Goal: Task Accomplishment & Management: Manage account settings

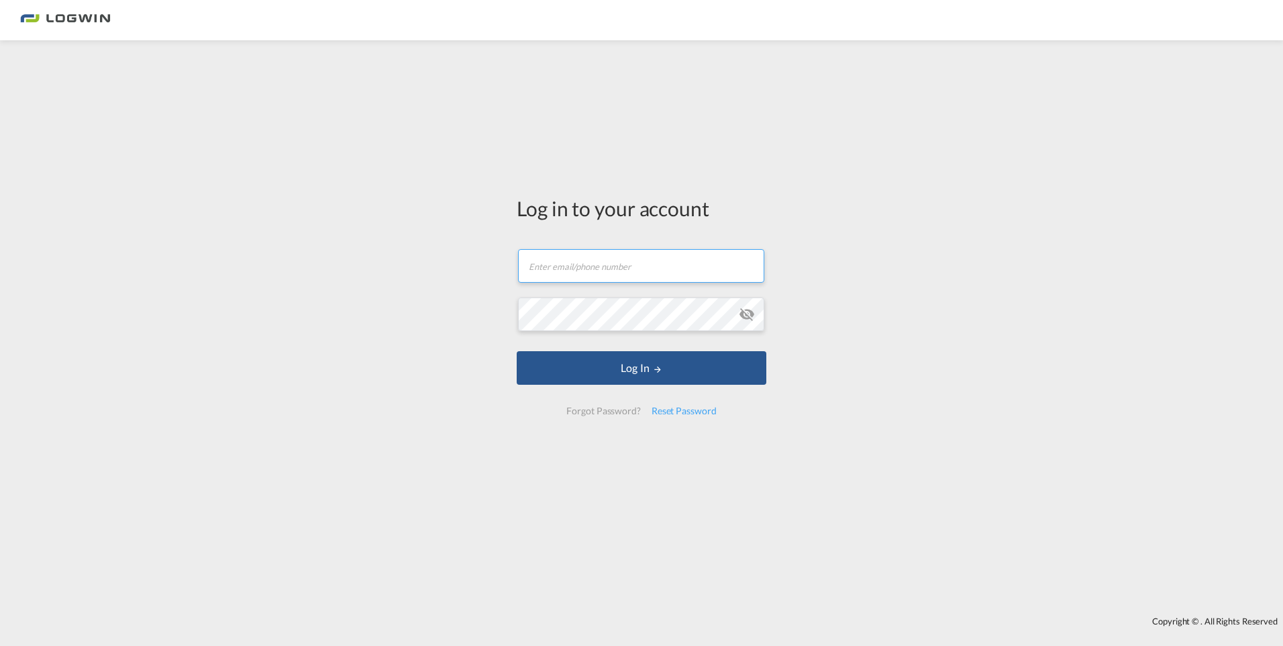
click at [591, 266] on input "text" at bounding box center [641, 266] width 246 height 34
type input "[PERSON_NAME][EMAIL_ADDRESS][PERSON_NAME][DOMAIN_NAME]"
click at [517, 351] on button "Log In" at bounding box center [642, 368] width 250 height 34
click at [580, 264] on input "text" at bounding box center [641, 266] width 246 height 34
type input "[PERSON_NAME][EMAIL_ADDRESS][PERSON_NAME][DOMAIN_NAME]"
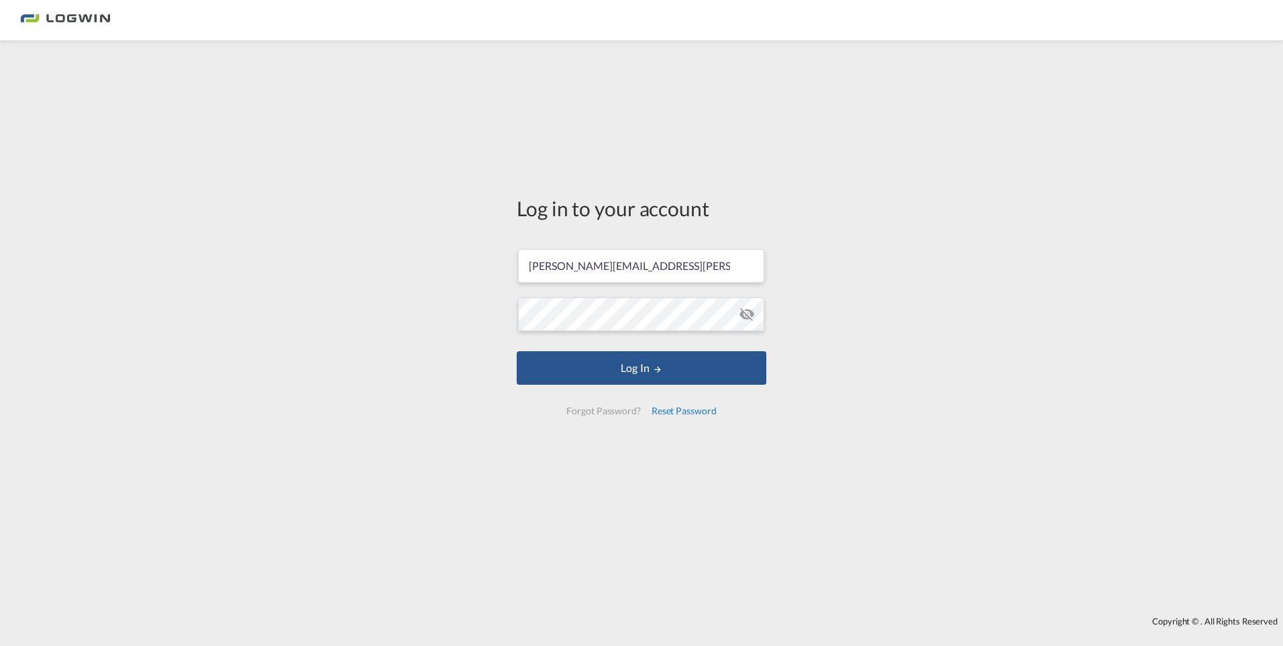
click at [674, 410] on div "Reset Password" at bounding box center [684, 411] width 76 height 24
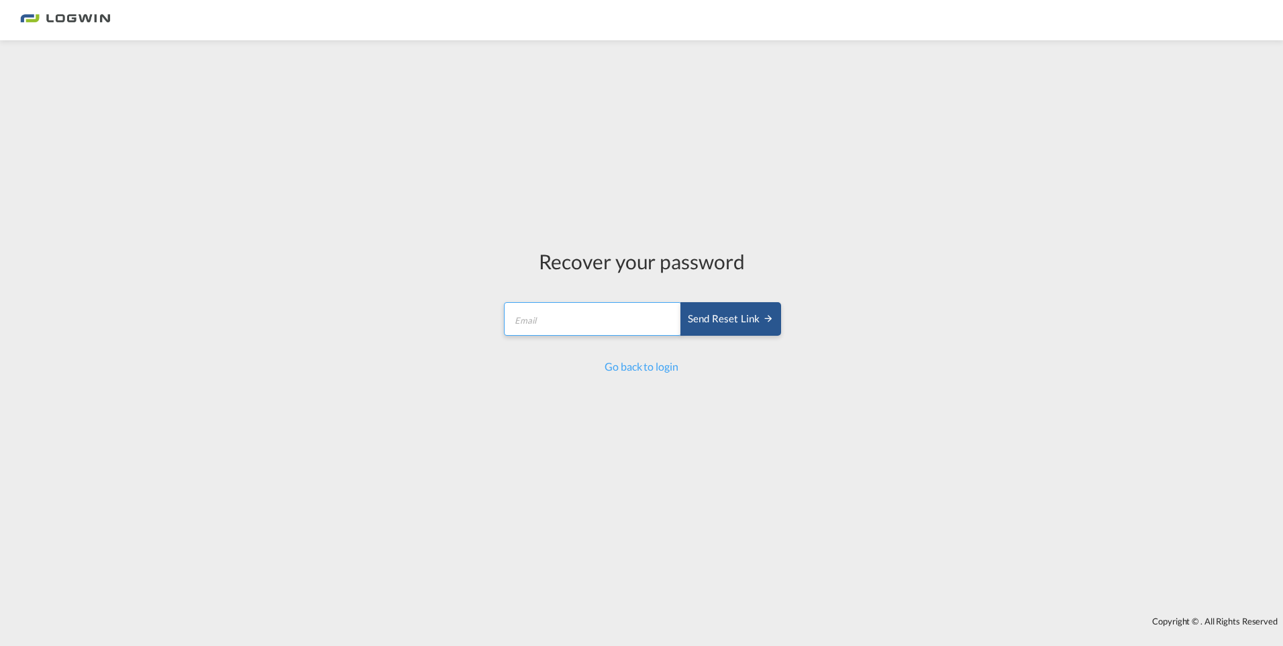
click at [592, 323] on input "email" at bounding box center [593, 319] width 178 height 34
type input "[PERSON_NAME][EMAIL_ADDRESS][PERSON_NAME][DOMAIN_NAME]"
click at [617, 322] on input "[PERSON_NAME][EMAIL_ADDRESS][PERSON_NAME][DOMAIN_NAME]" at bounding box center [593, 319] width 178 height 34
click at [748, 318] on div "Send reset link" at bounding box center [731, 318] width 86 height 15
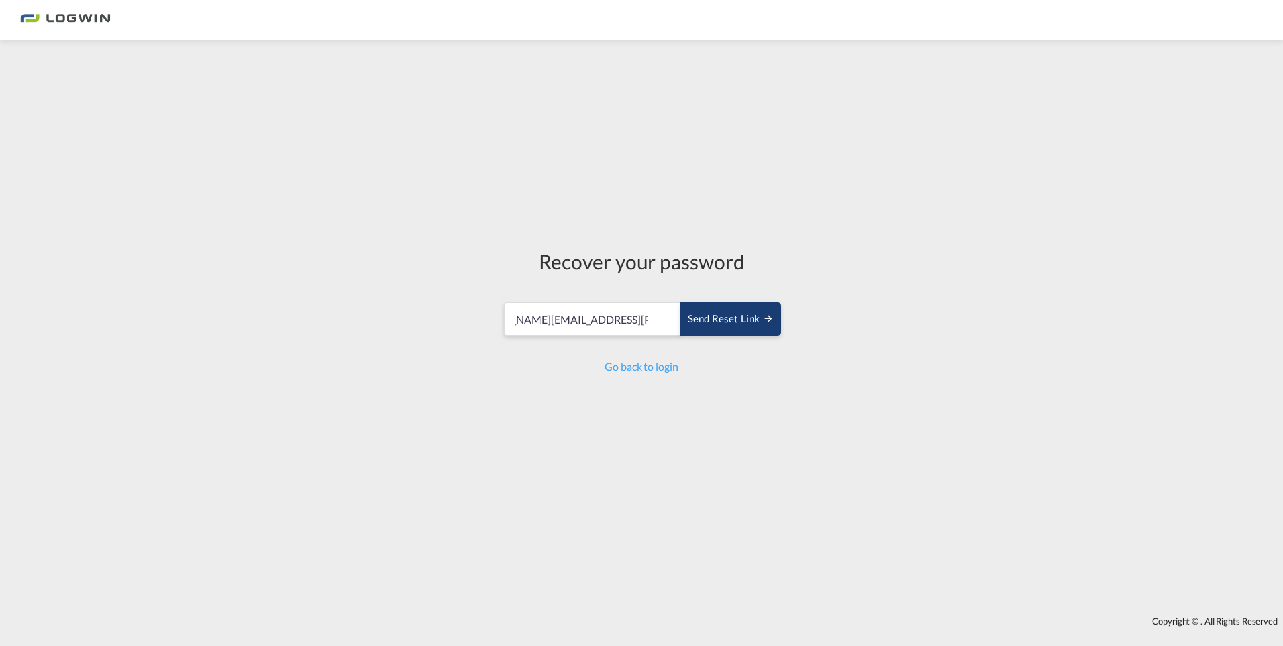
scroll to position [0, 0]
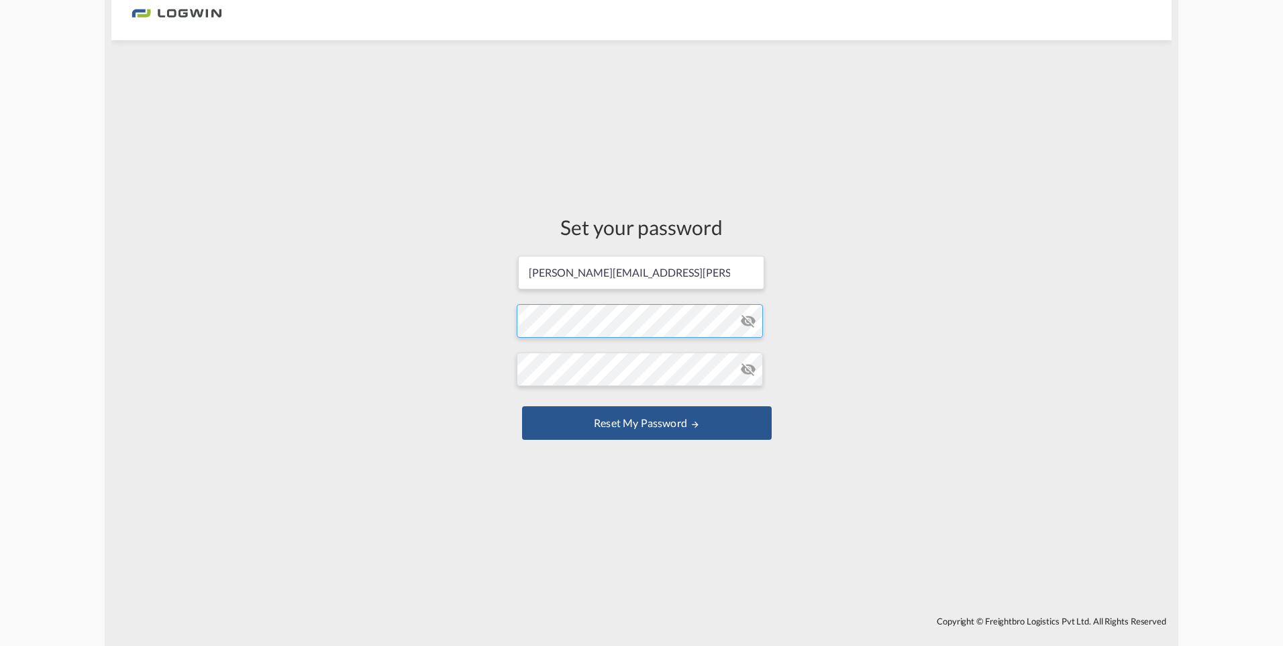
click at [548, 321] on form "[PERSON_NAME][EMAIL_ADDRESS][PERSON_NAME][DOMAIN_NAME] Password must contain th…" at bounding box center [642, 348] width 250 height 189
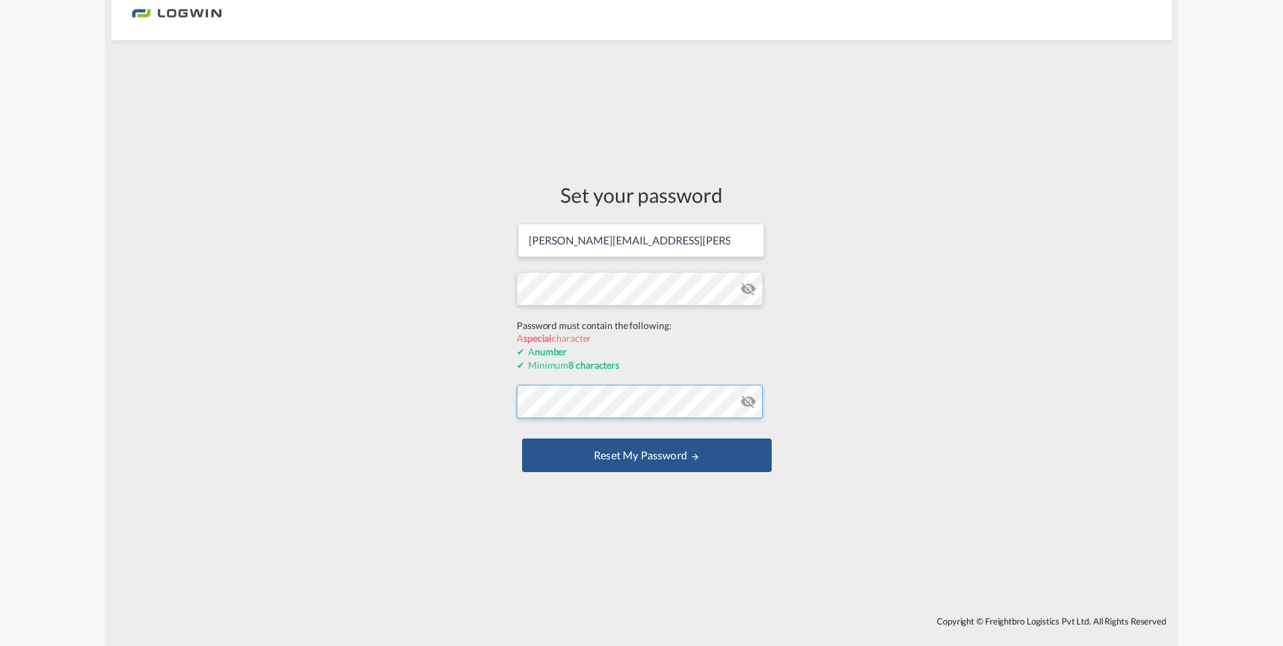
click at [578, 406] on form "fernanda.aguilar@logwin-logistics.com Password must contain the following: A sp…" at bounding box center [642, 349] width 250 height 254
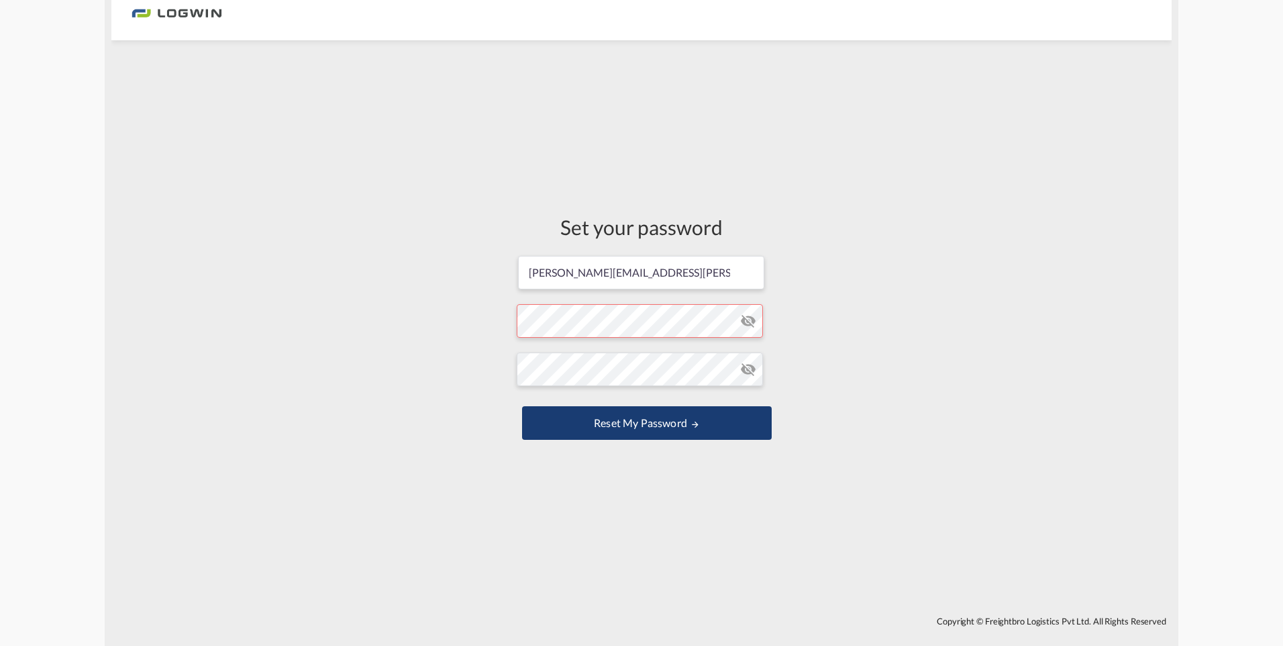
click at [629, 424] on button "Reset my password" at bounding box center [647, 423] width 250 height 34
click at [753, 314] on md-icon "icon-eye-off" at bounding box center [748, 321] width 16 height 16
click at [750, 362] on md-icon "icon-eye-off" at bounding box center [748, 369] width 16 height 16
click at [605, 432] on button "Reset my password" at bounding box center [647, 423] width 250 height 34
click at [567, 421] on button "Reset my password" at bounding box center [647, 423] width 250 height 34
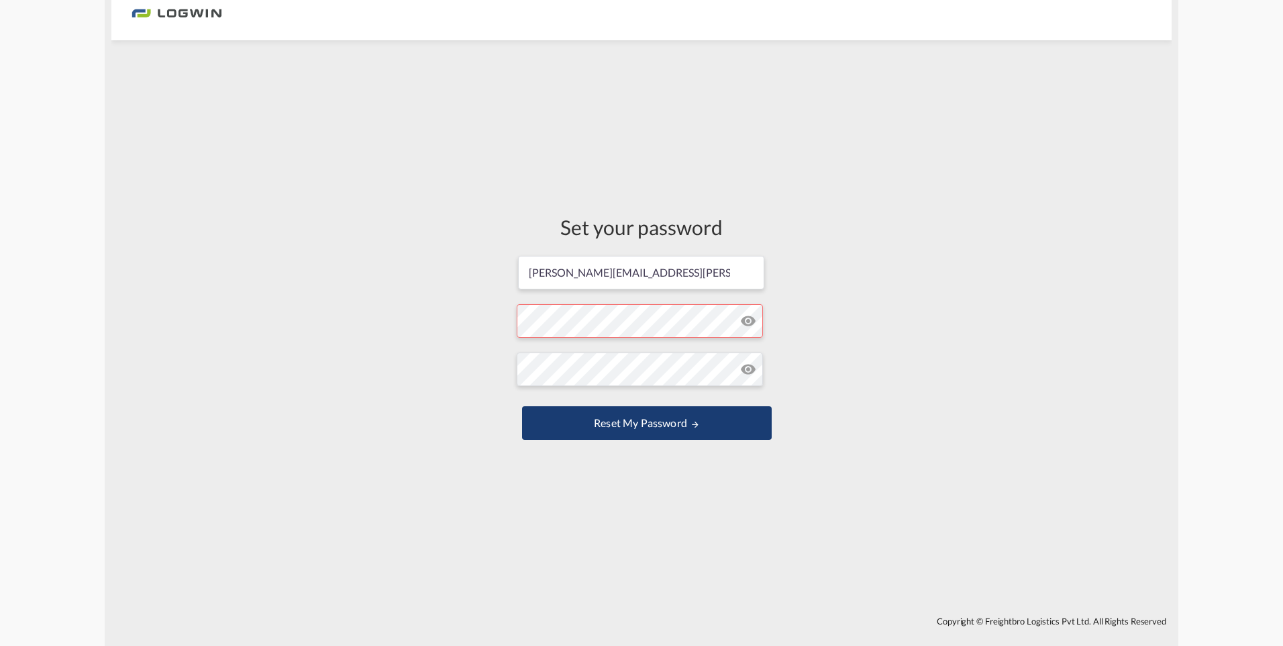
click at [650, 421] on button "Reset my password" at bounding box center [647, 423] width 250 height 34
click at [559, 280] on input "[PERSON_NAME][EMAIL_ADDRESS][PERSON_NAME][DOMAIN_NAME]" at bounding box center [641, 273] width 246 height 34
click at [591, 275] on input "[PERSON_NAME][EMAIL_ADDRESS][PERSON_NAME][DOMAIN_NAME]" at bounding box center [641, 273] width 246 height 34
click at [697, 422] on md-icon "UPDATE MY PASSWORD" at bounding box center [695, 423] width 9 height 9
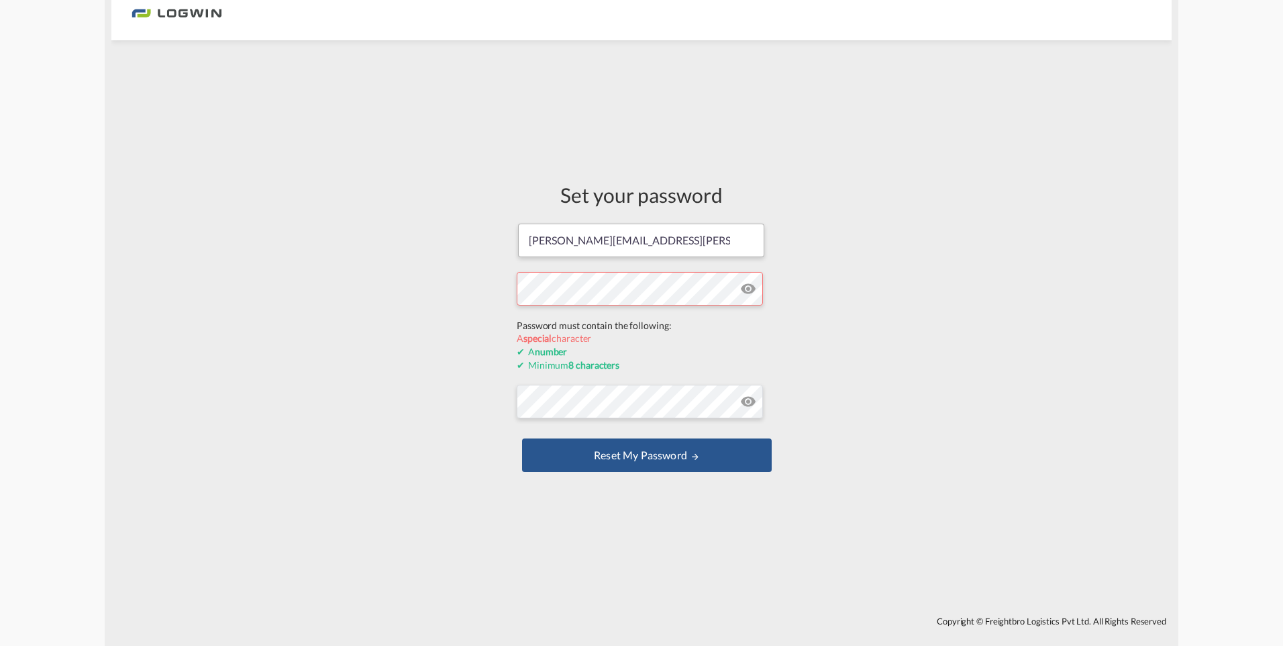
click at [620, 335] on form "fernanda.aguilar@logwin-logistics.com Password must contain the following: A sp…" at bounding box center [642, 349] width 250 height 254
click at [625, 402] on form "fernanda.aguilar@logwin-logistics.com Password must contain the following: A sp…" at bounding box center [642, 349] width 250 height 254
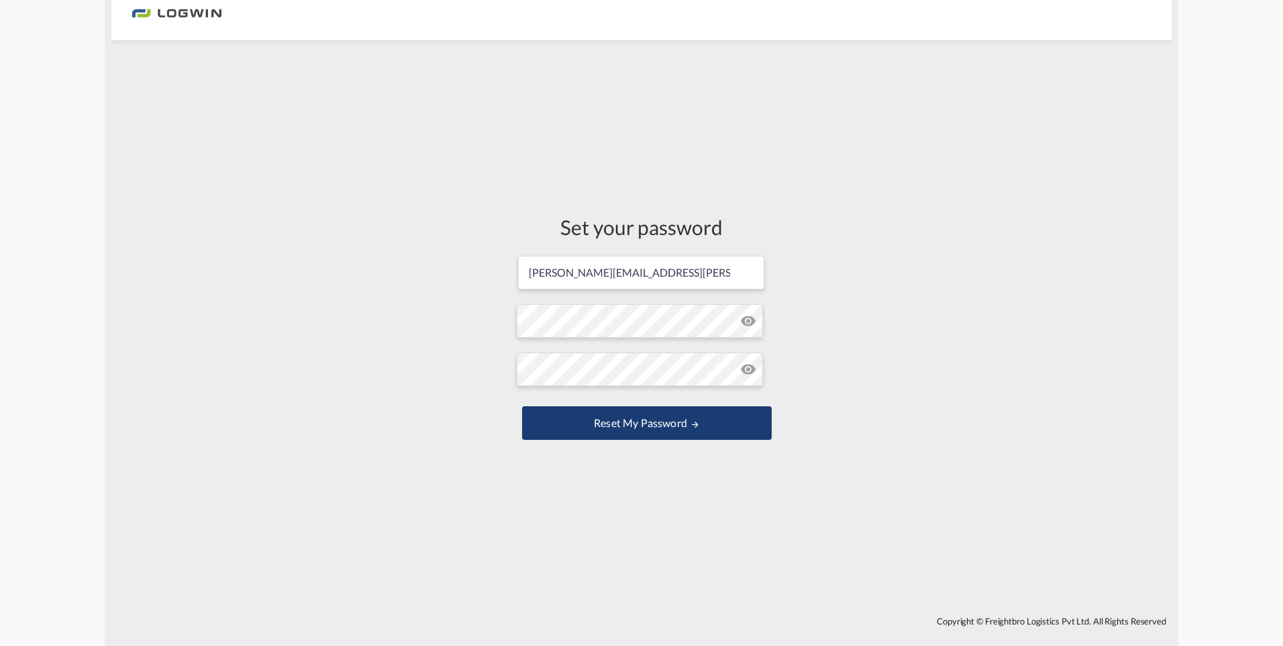
click at [636, 425] on button "Reset my password" at bounding box center [647, 423] width 250 height 34
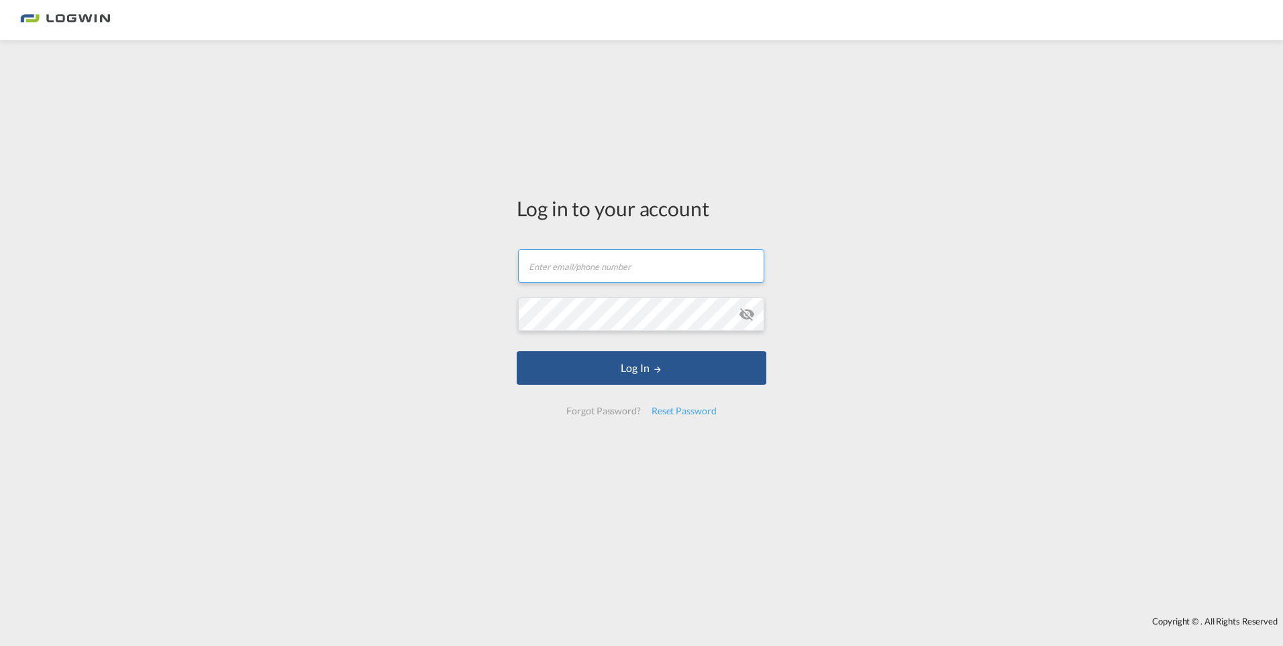
type input "[PERSON_NAME][EMAIL_ADDRESS][PERSON_NAME][DOMAIN_NAME]"
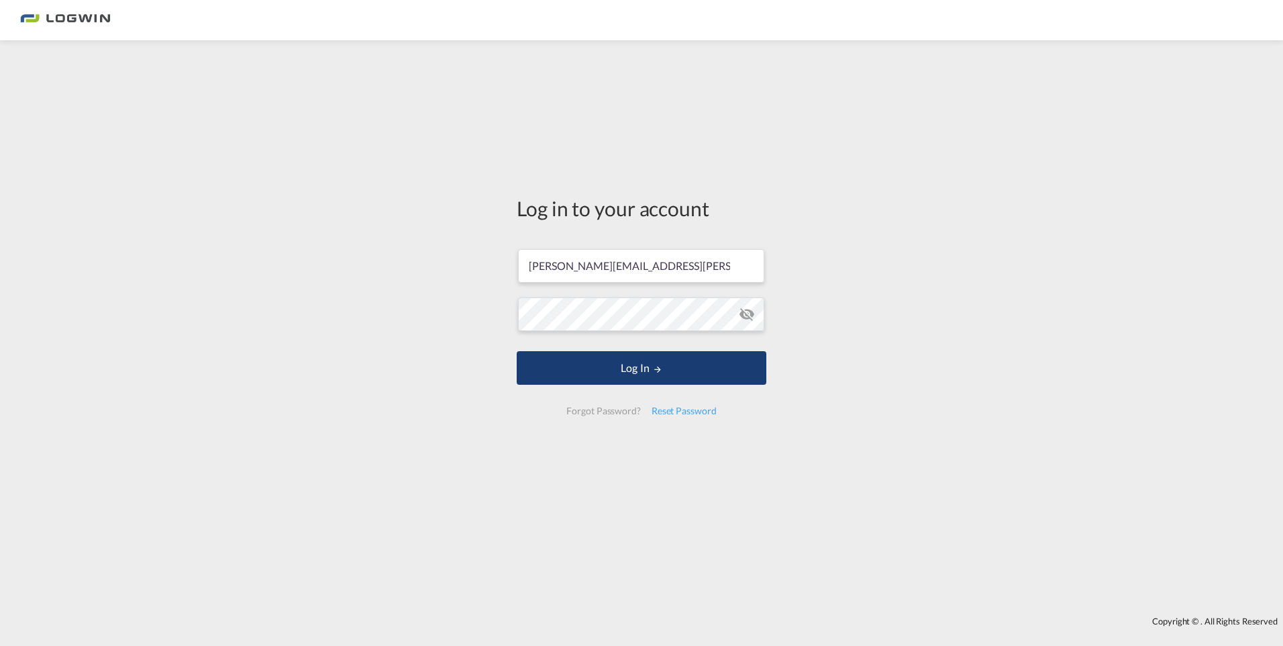
click at [602, 373] on button "Log In" at bounding box center [642, 368] width 250 height 34
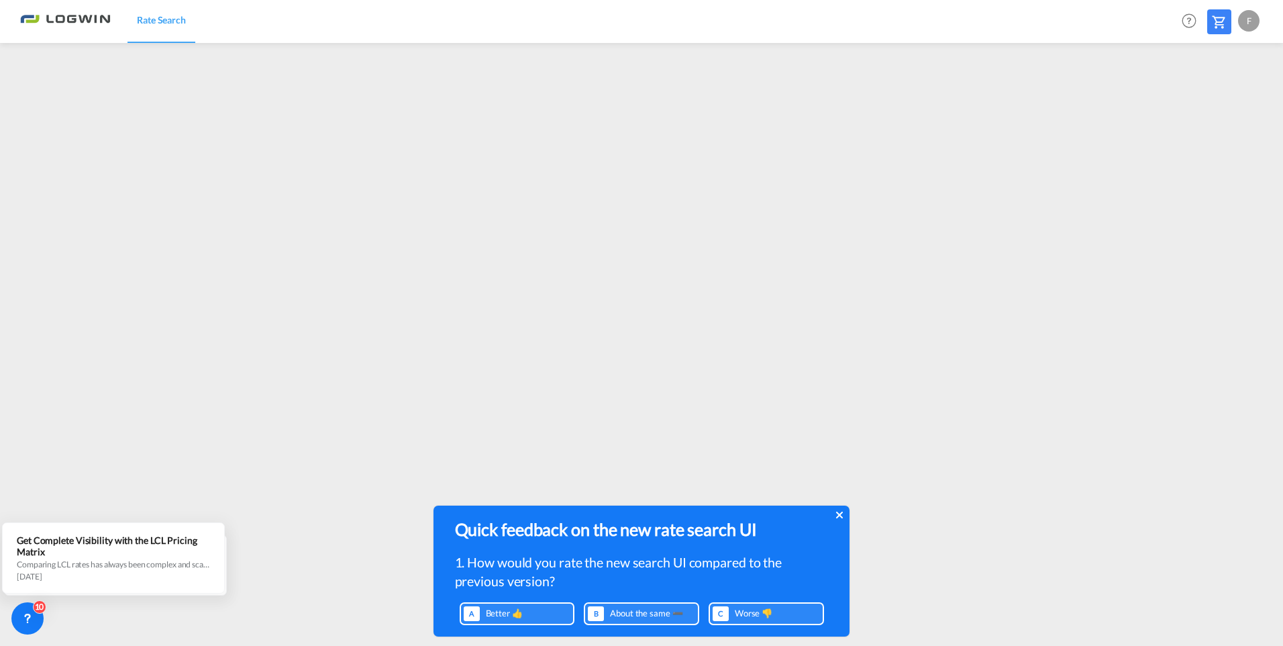
click at [840, 513] on icon at bounding box center [839, 514] width 7 height 11
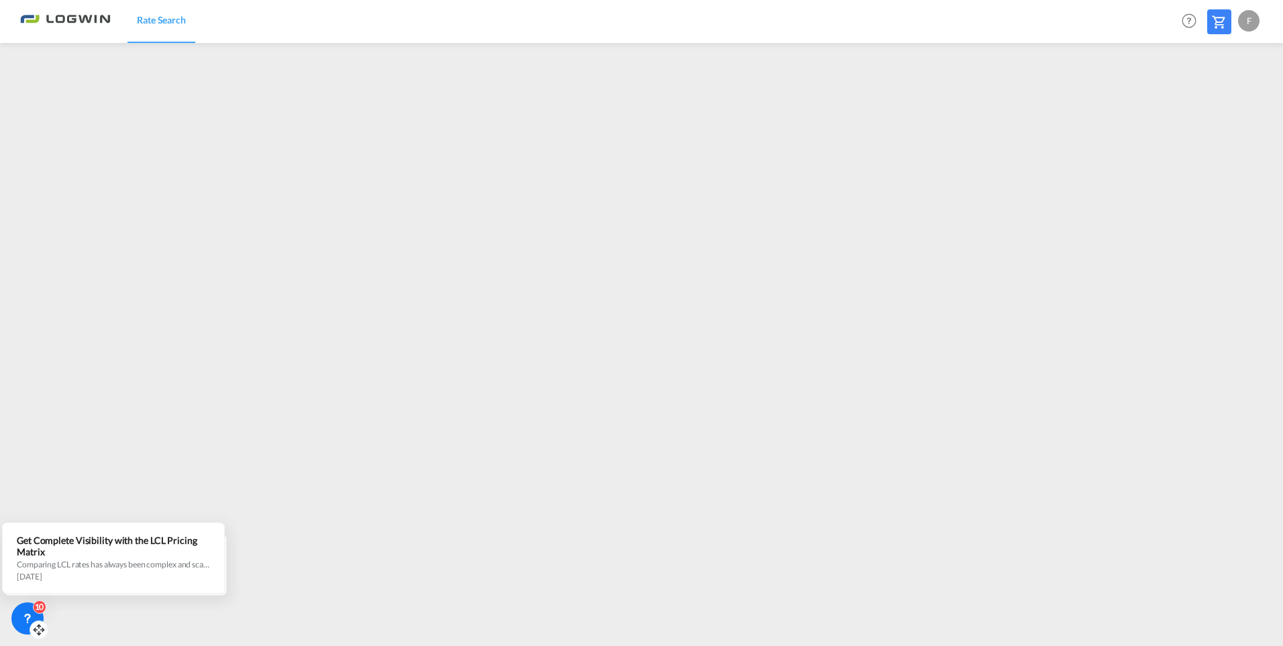
click at [31, 617] on icon at bounding box center [27, 617] width 13 height 13
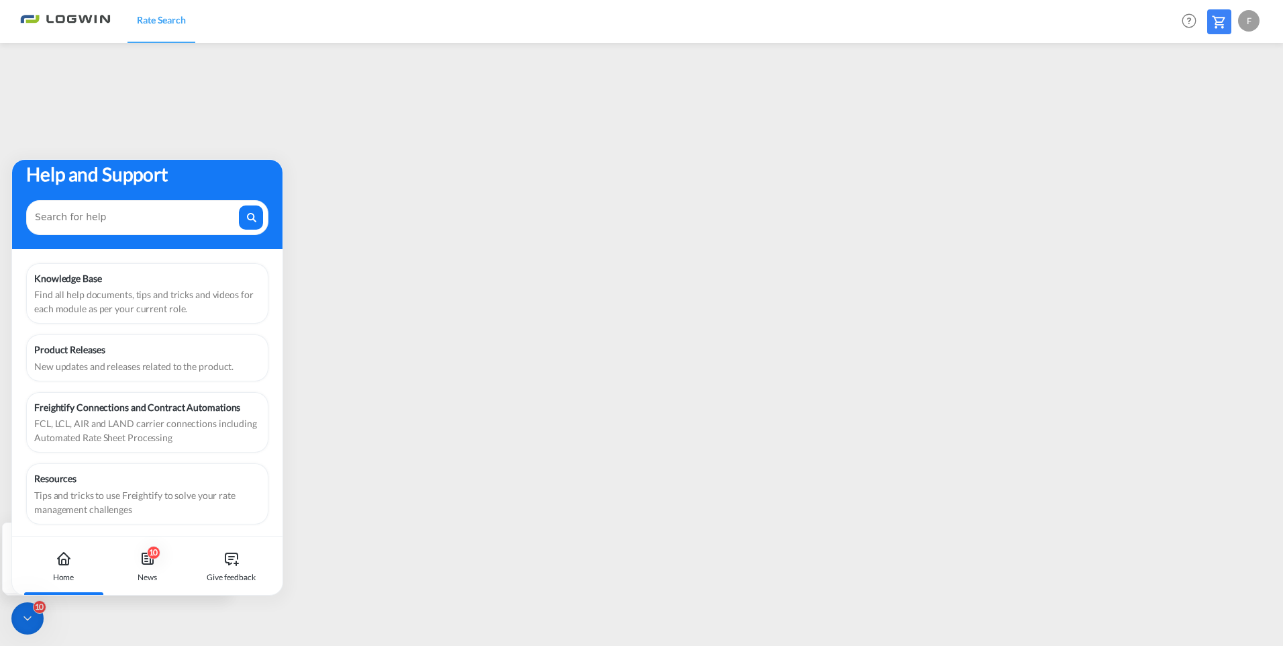
scroll to position [17, 0]
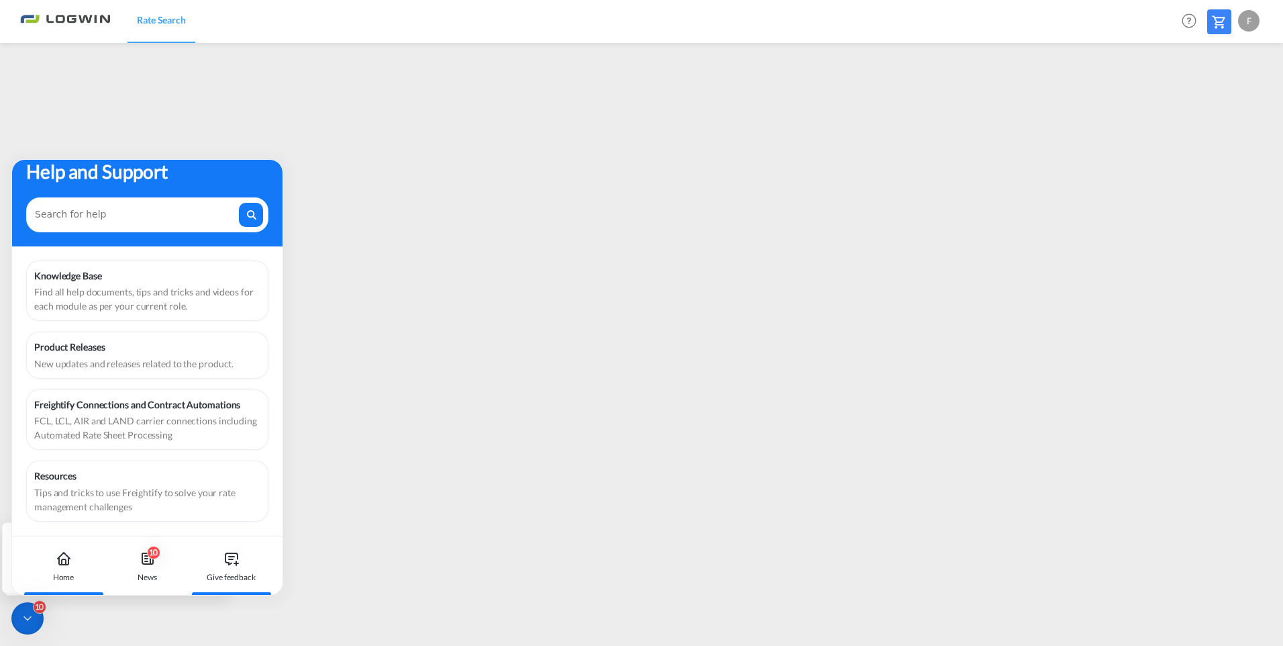
click at [236, 561] on icon at bounding box center [236, 563] width 0 height 4
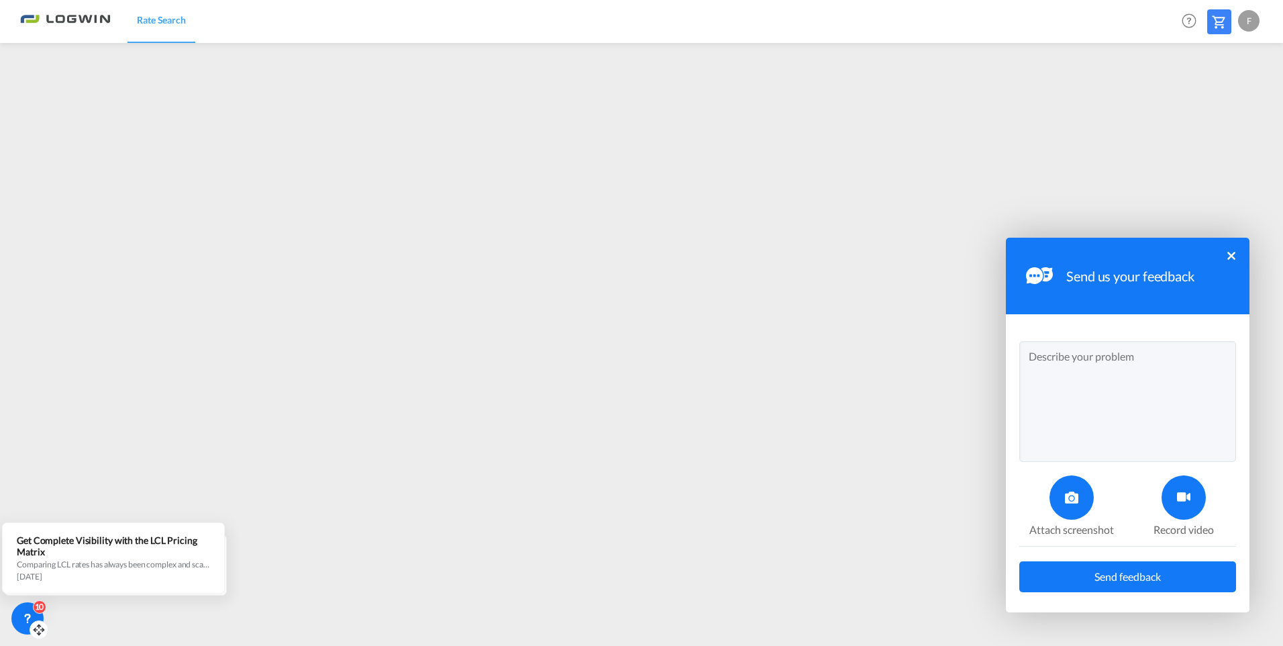
click at [1238, 246] on div "Send us your feedback ×" at bounding box center [1128, 276] width 244 height 77
click at [1231, 256] on button "×" at bounding box center [1231, 256] width 8 height 8
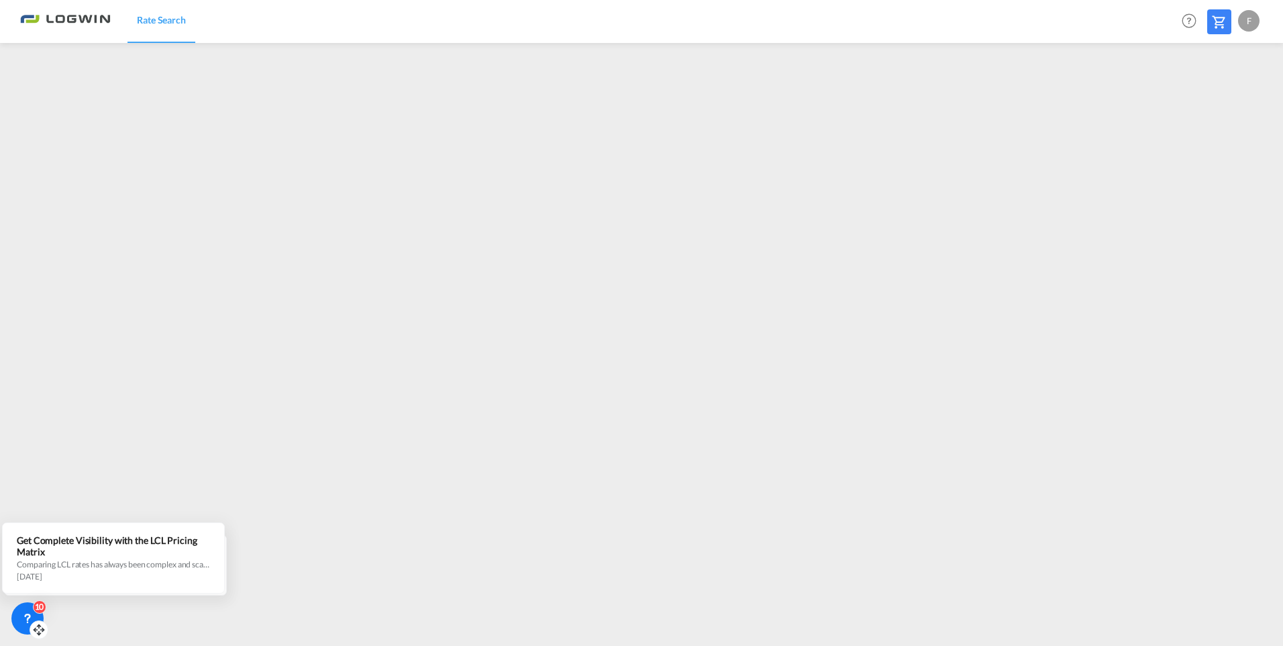
click at [1253, 22] on div "F" at bounding box center [1248, 20] width 21 height 21
click at [1225, 111] on button "Logout" at bounding box center [1233, 102] width 87 height 27
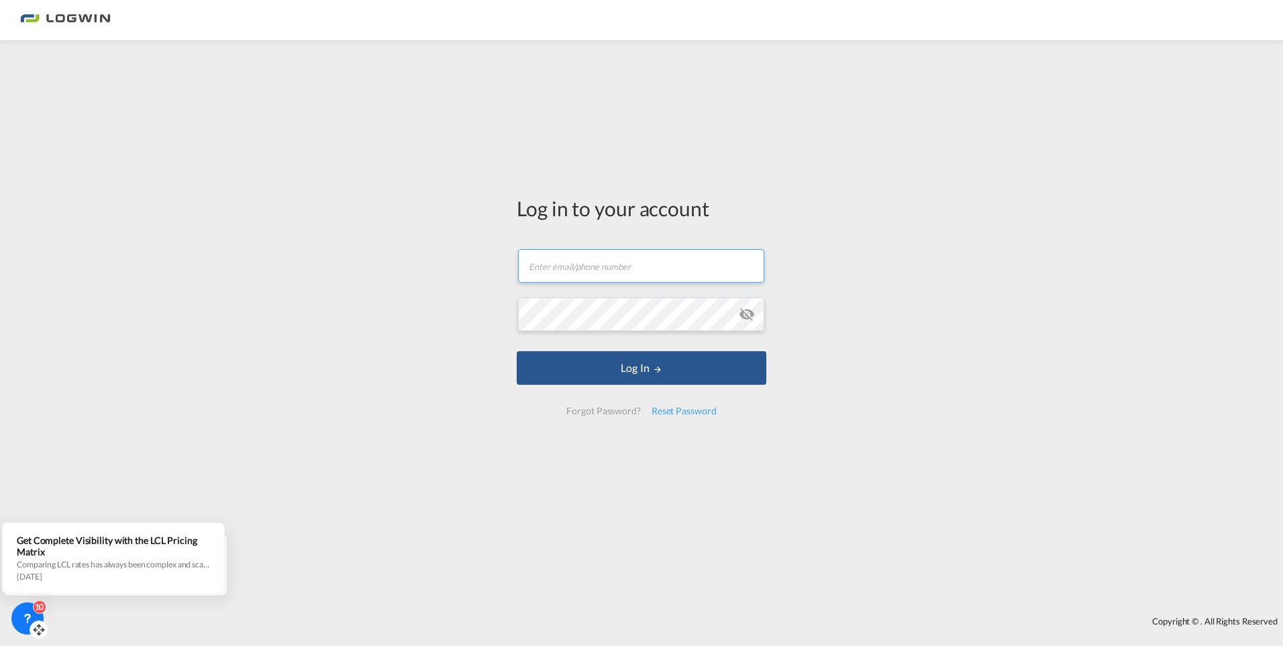
type input "[PERSON_NAME][EMAIL_ADDRESS][PERSON_NAME][DOMAIN_NAME]"
